Goal: Task Accomplishment & Management: Use online tool/utility

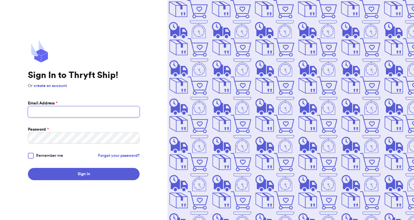
type input "[EMAIL_ADDRESS][DOMAIN_NAME]"
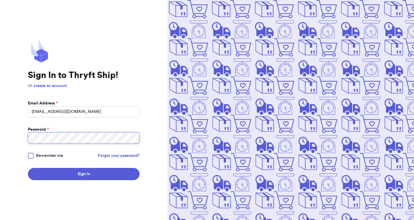
click at [84, 174] on button "Sign In" at bounding box center [84, 174] width 112 height 12
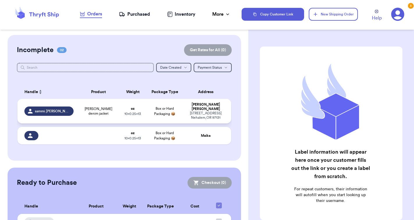
click at [113, 111] on span "[PERSON_NAME] denim jacket" at bounding box center [99, 110] width 36 height 9
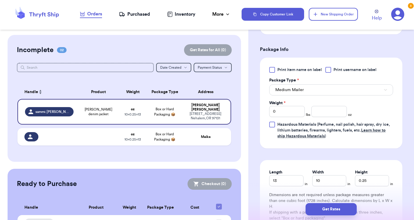
scroll to position [210, 0]
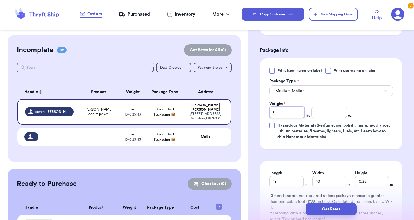
click at [292, 111] on input "0" at bounding box center [286, 112] width 35 height 11
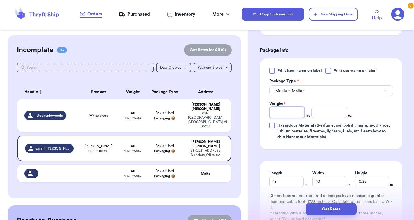
type input "2"
type input "3.5"
click at [327, 94] on button "Medium Mailer" at bounding box center [331, 90] width 124 height 11
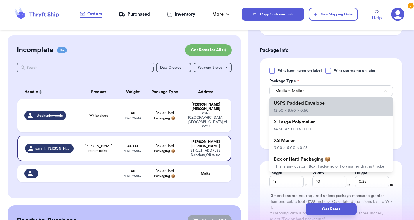
scroll to position [22, 0]
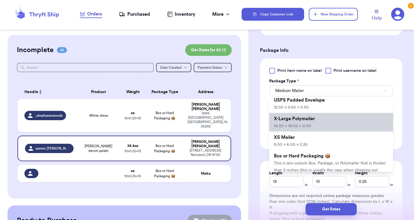
click at [318, 126] on li "X-Large Polymailer 14.50 x 19.00 x 0.00" at bounding box center [331, 122] width 124 height 19
type input "14.5"
type input "19"
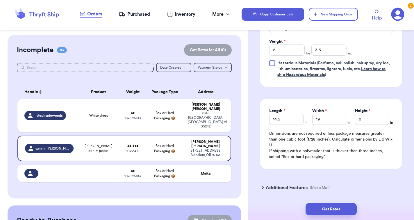
scroll to position [273, 0]
click at [328, 210] on button "Get Rates" at bounding box center [331, 209] width 51 height 12
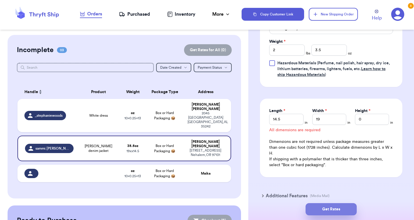
scroll to position [283, 0]
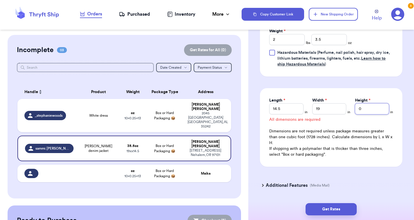
click at [370, 109] on input "0" at bounding box center [372, 108] width 34 height 11
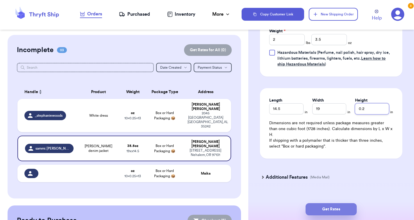
type input "0"
type input "3"
click at [320, 110] on input "19" at bounding box center [329, 108] width 34 height 11
type input "14"
click at [333, 209] on button "Get Rates" at bounding box center [331, 209] width 51 height 12
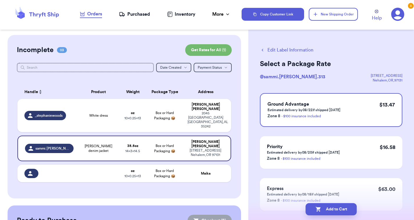
scroll to position [0, 0]
click at [287, 48] on button "Edit Label Information" at bounding box center [287, 50] width 54 height 7
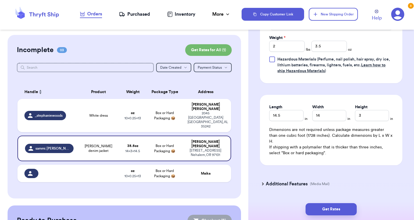
scroll to position [277, 0]
click at [362, 117] on input "3" at bounding box center [372, 114] width 34 height 11
type input "2"
type input "25"
click at [332, 207] on button "Get Rates" at bounding box center [331, 209] width 51 height 12
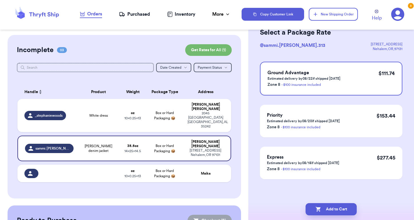
scroll to position [0, 0]
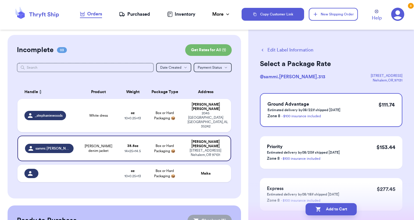
click at [271, 49] on button "Edit Label Information" at bounding box center [287, 50] width 54 height 7
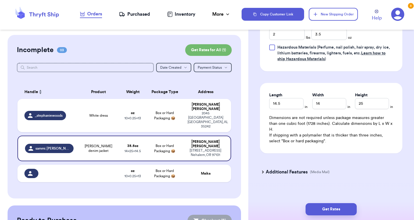
scroll to position [288, 0]
click at [366, 103] on input "25" at bounding box center [372, 103] width 34 height 11
type input "2"
type input "0"
type input "1"
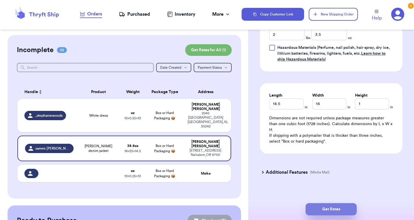
click at [333, 204] on button "Get Rates" at bounding box center [331, 209] width 51 height 12
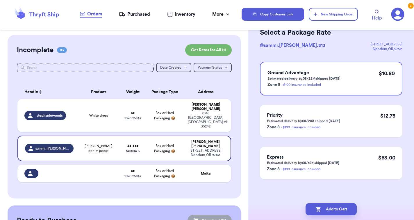
scroll to position [0, 0]
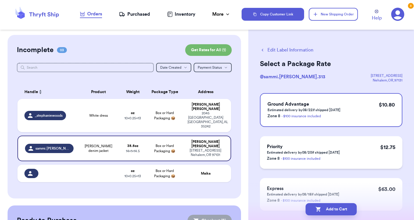
click at [339, 147] on h3 "Priority" at bounding box center [303, 146] width 73 height 7
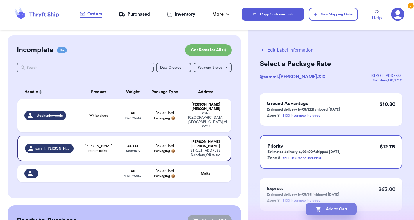
click at [320, 208] on icon "button" at bounding box center [319, 209] width 6 height 6
checkbox input "true"
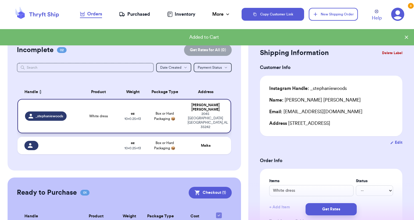
click at [120, 114] on td "oz 10 x 0.25 x 13" at bounding box center [133, 116] width 26 height 34
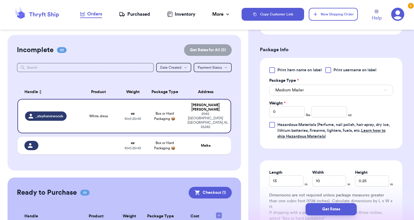
scroll to position [212, 0]
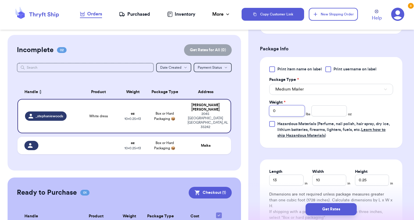
click at [302, 116] on input "0" at bounding box center [286, 110] width 35 height 11
type input "1"
type input "15"
type input "15.3"
type input "15"
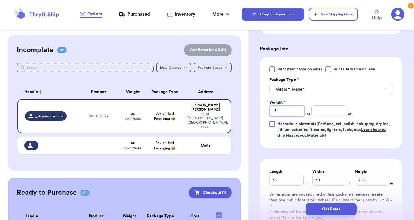
type input "1"
click at [339, 116] on input "number" at bounding box center [328, 110] width 35 height 11
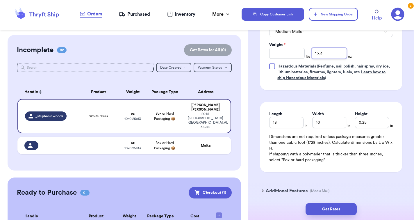
scroll to position [270, 0]
type input "15.3"
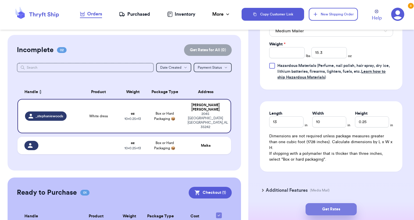
click at [326, 209] on button "Get Rates" at bounding box center [331, 209] width 51 height 12
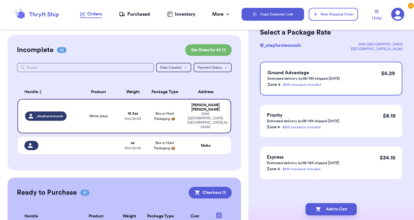
scroll to position [0, 0]
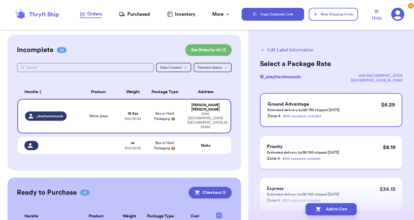
click at [351, 150] on div "Priority Estimated delivery by 08/19 if shipped [DATE] Zone 4 - $100 insurance …" at bounding box center [331, 152] width 143 height 33
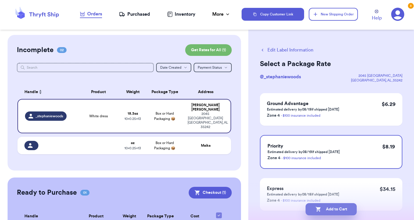
click at [334, 209] on button "Add to Cart" at bounding box center [331, 209] width 51 height 12
checkbox input "true"
